Goal: Information Seeking & Learning: Learn about a topic

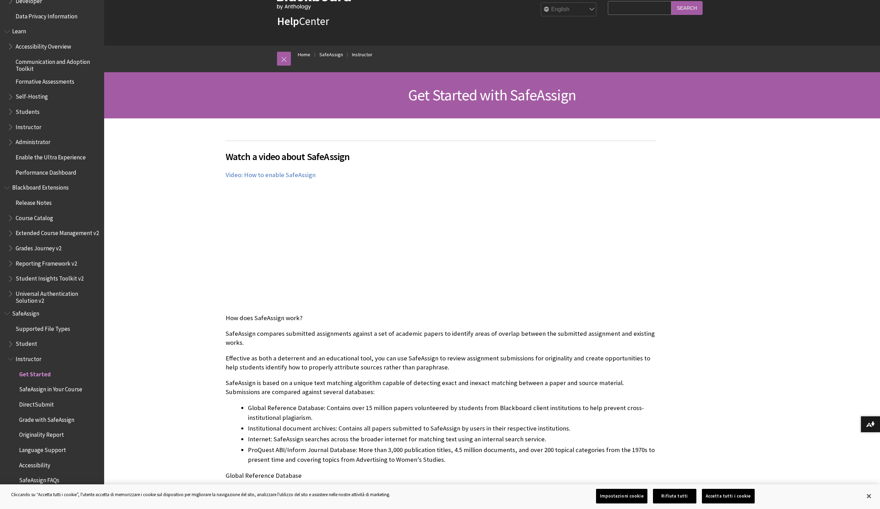
scroll to position [114, 0]
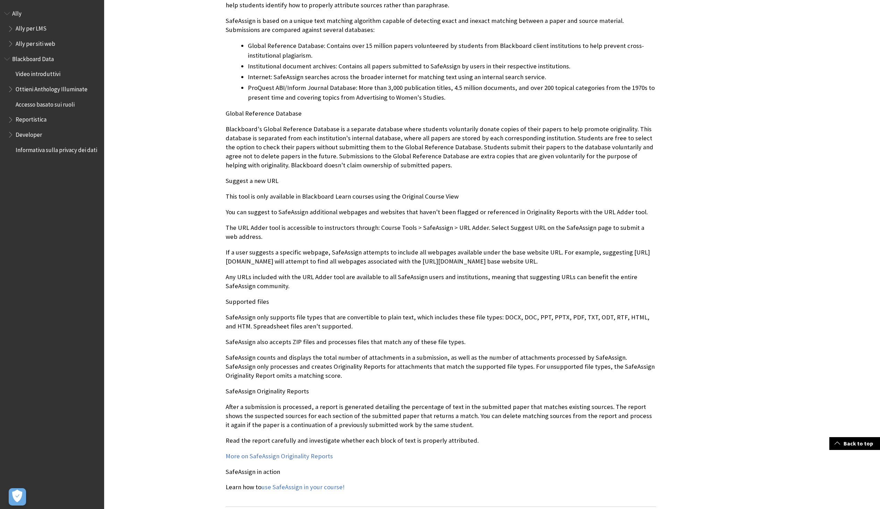
scroll to position [382, 0]
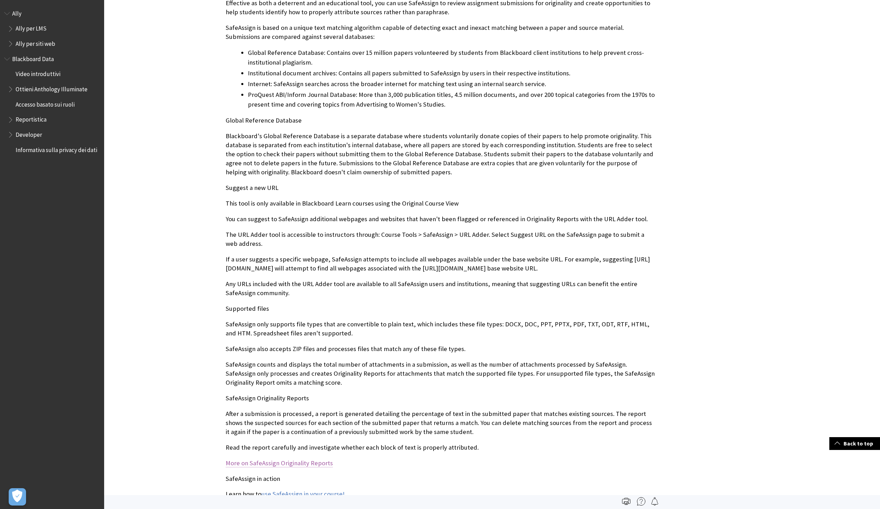
click at [260, 463] on link "More on SafeAssign Originality Reports" at bounding box center [279, 463] width 107 height 8
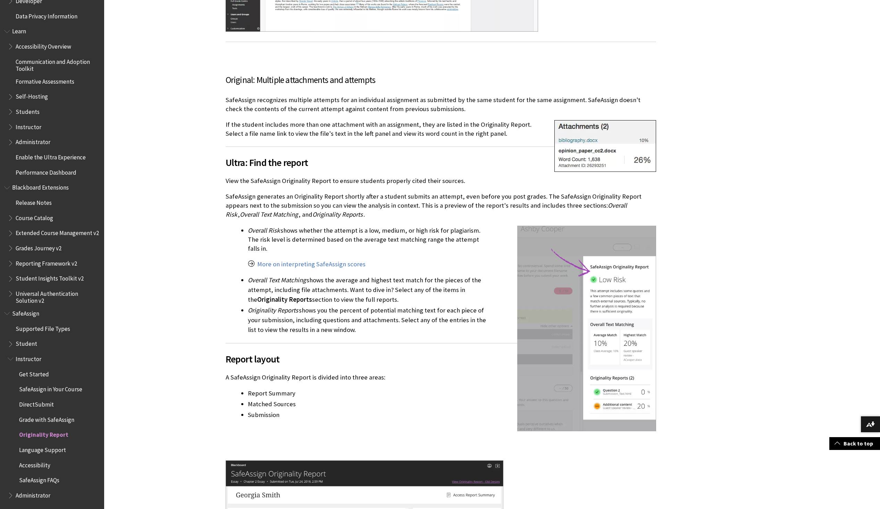
scroll to position [556, 0]
